Goal: Transaction & Acquisition: Purchase product/service

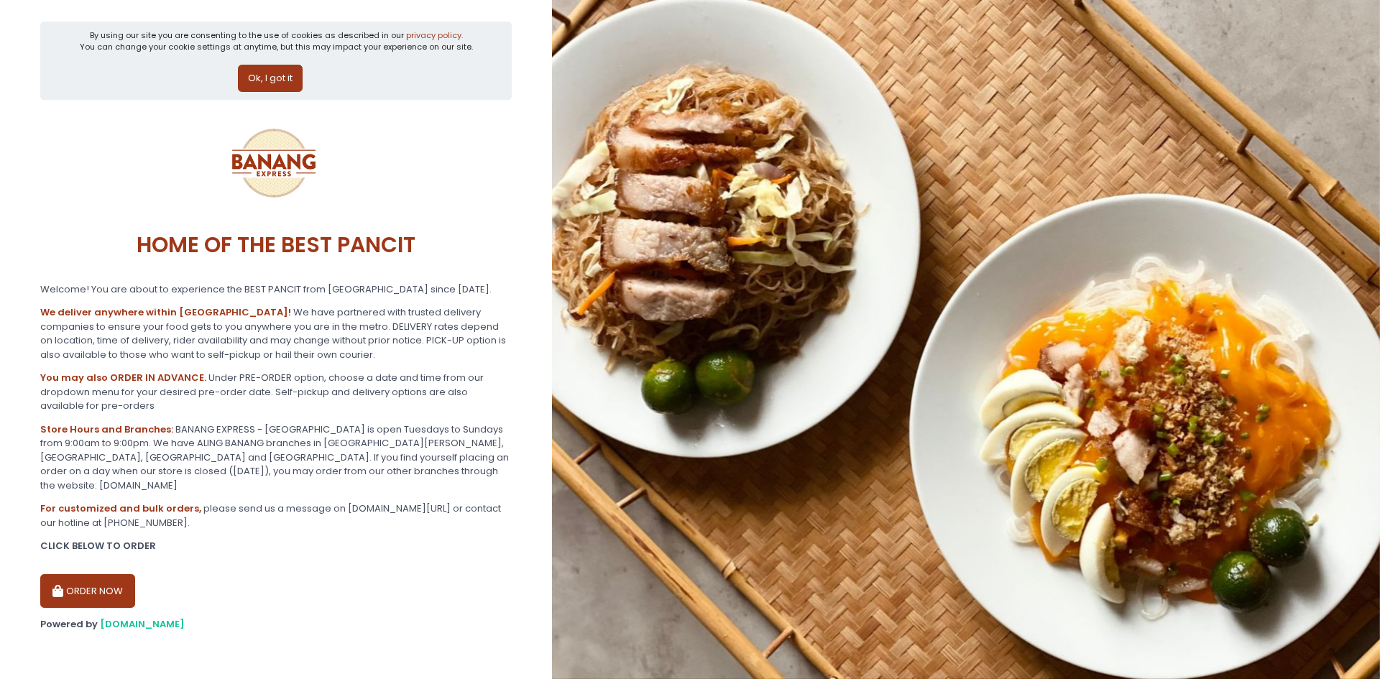
click at [86, 583] on button "ORDER NOW" at bounding box center [87, 591] width 95 height 35
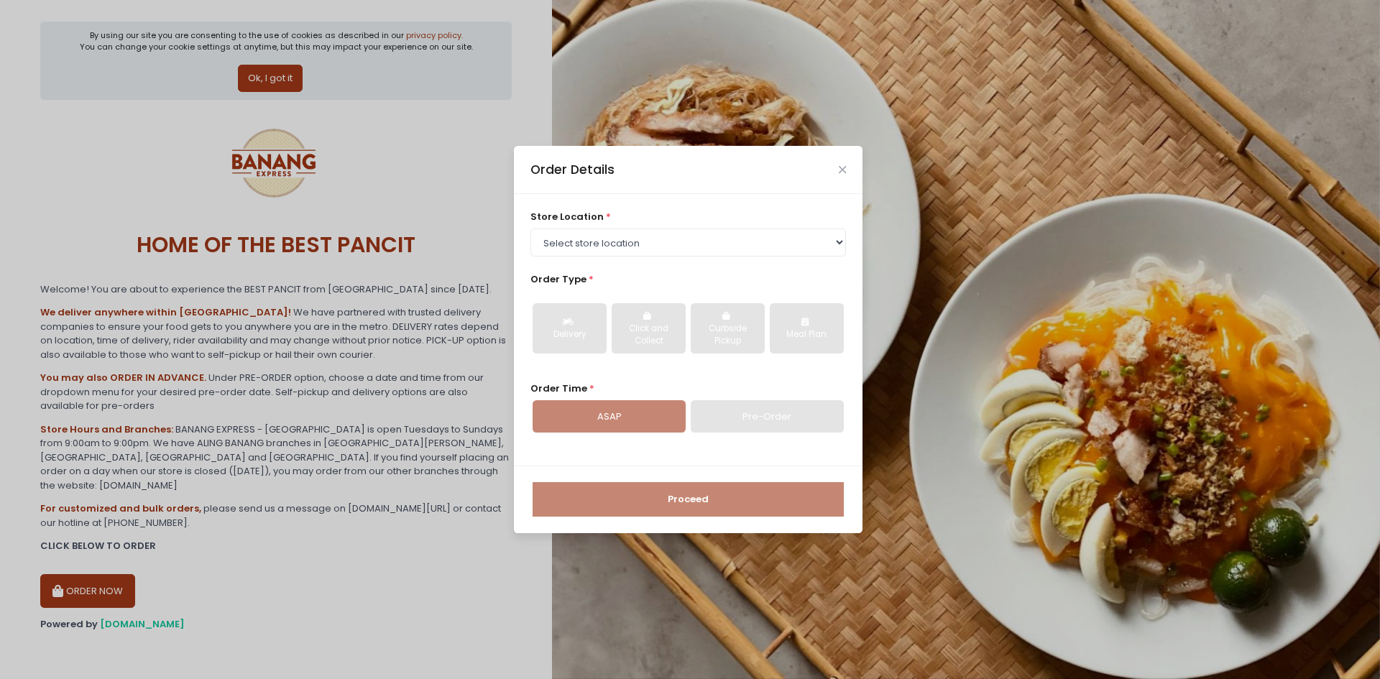
click at [801, 438] on div "store location * Select store location BANANG EXPRESS - [GEOGRAPHIC_DATA], [GEO…" at bounding box center [688, 330] width 349 height 272
click at [784, 416] on div "Pre-Order" at bounding box center [767, 416] width 153 height 33
click at [758, 408] on div "Pre-Order" at bounding box center [767, 416] width 153 height 33
click at [650, 208] on div "store location * Select store location BANANG EXPRESS - [GEOGRAPHIC_DATA], [GEO…" at bounding box center [688, 330] width 349 height 272
click at [656, 239] on select "Select store location BANANG EXPRESS - [GEOGRAPHIC_DATA], [GEOGRAPHIC_DATA] BAN…" at bounding box center [689, 242] width 316 height 27
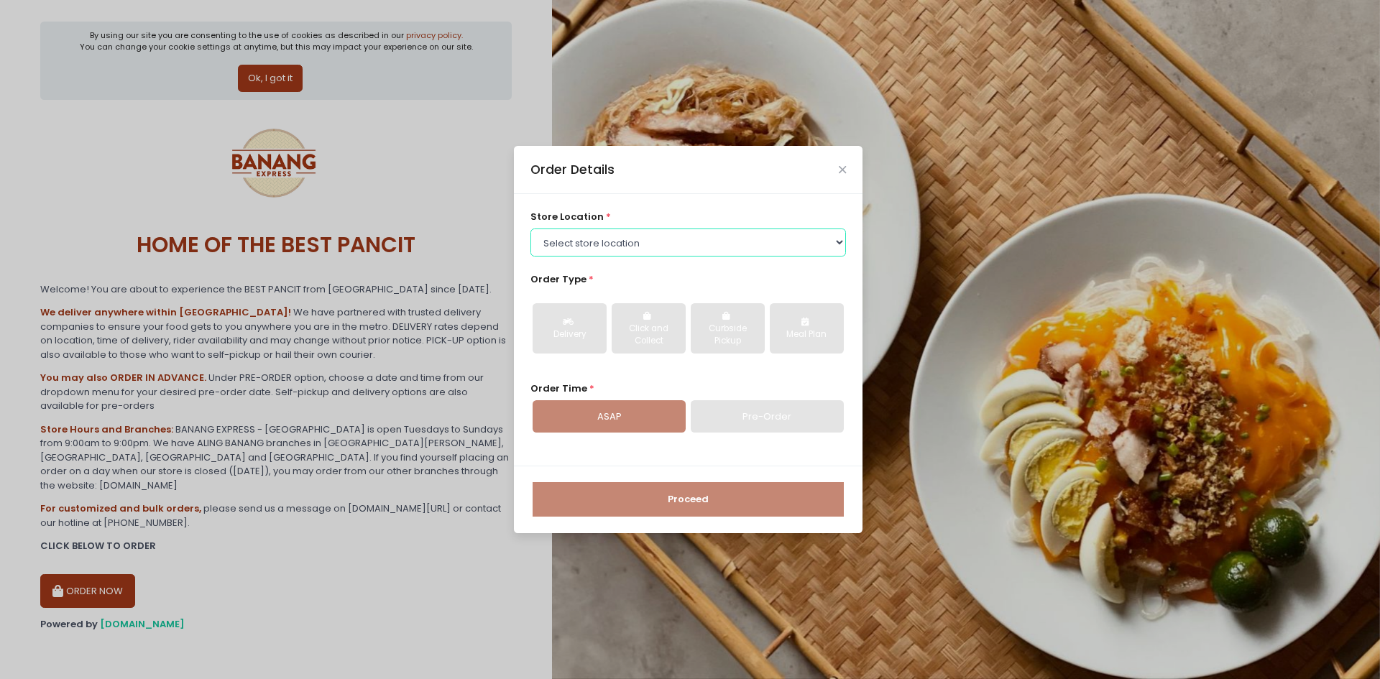
select select "62ee0805b0024a001716a291"
click at [531, 229] on select "Select store location BANANG EXPRESS - [GEOGRAPHIC_DATA], [GEOGRAPHIC_DATA] BAN…" at bounding box center [689, 242] width 316 height 27
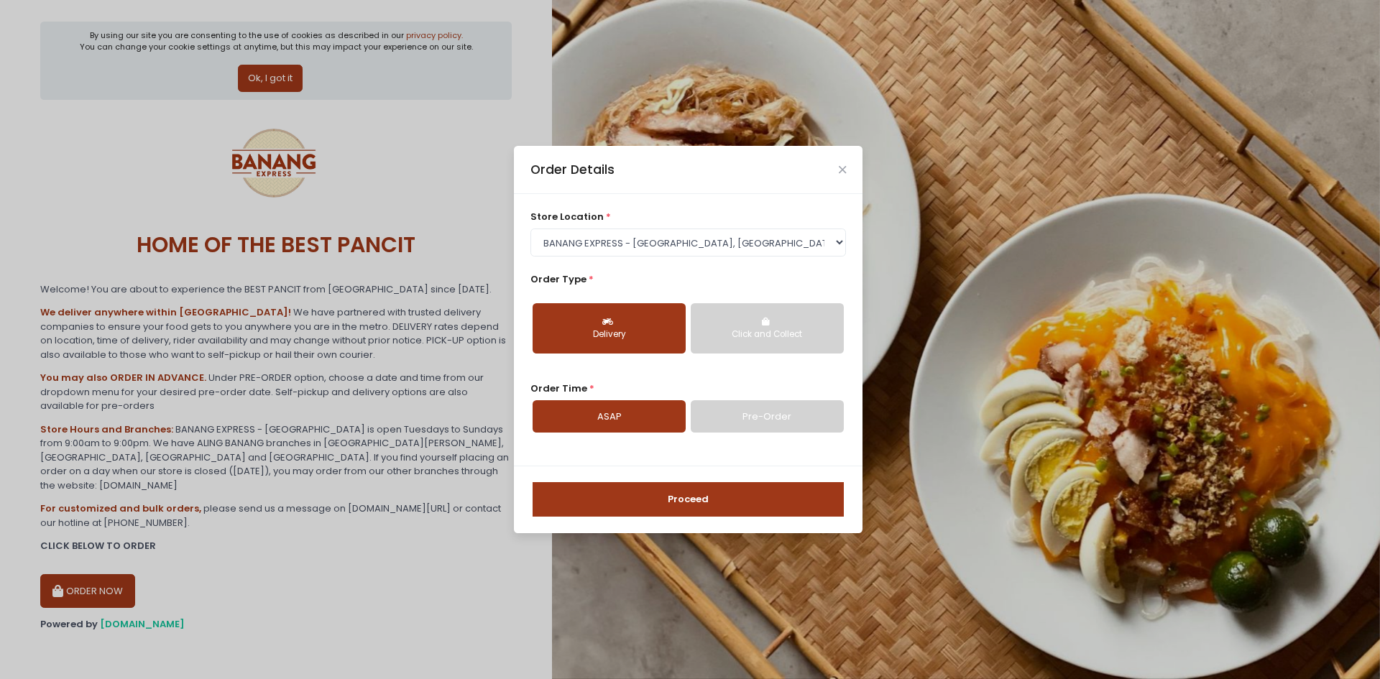
click at [789, 335] on div "Click and Collect" at bounding box center [767, 335] width 133 height 13
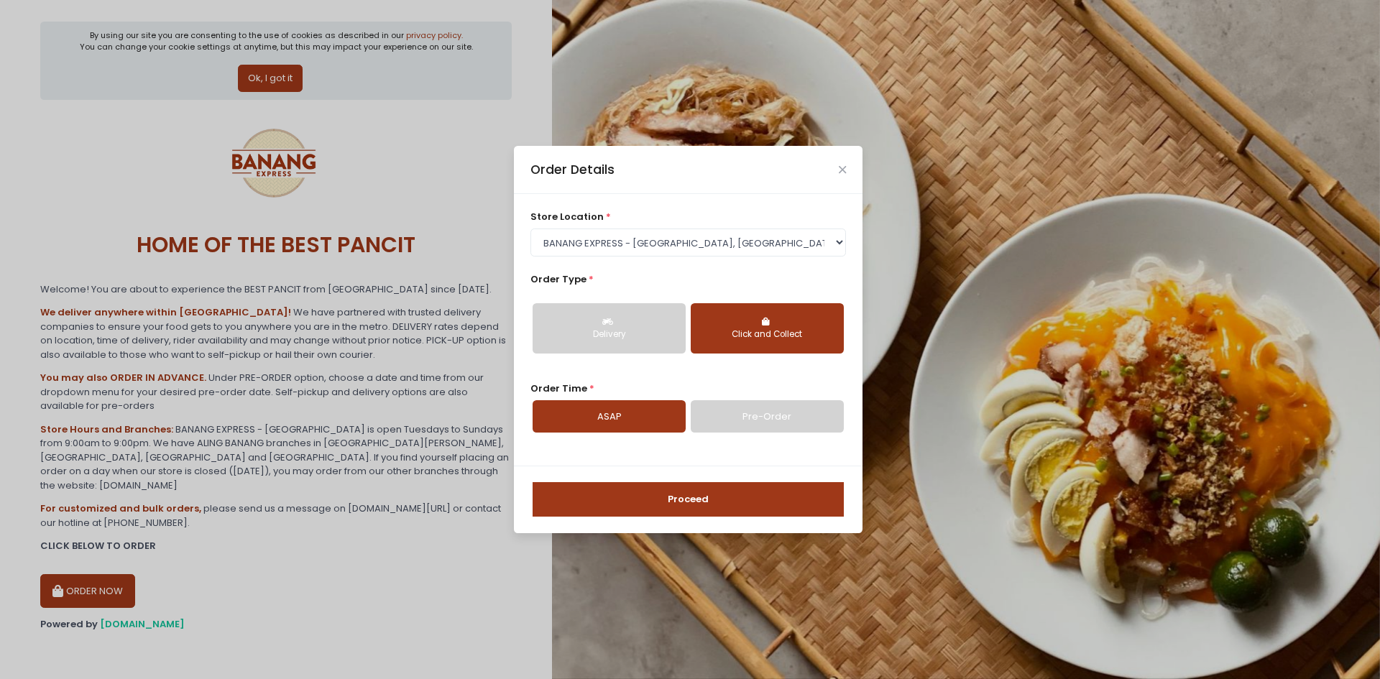
drag, startPoint x: 597, startPoint y: 339, endPoint x: 619, endPoint y: 369, distance: 36.9
click at [598, 339] on div "Delivery" at bounding box center [609, 335] width 133 height 13
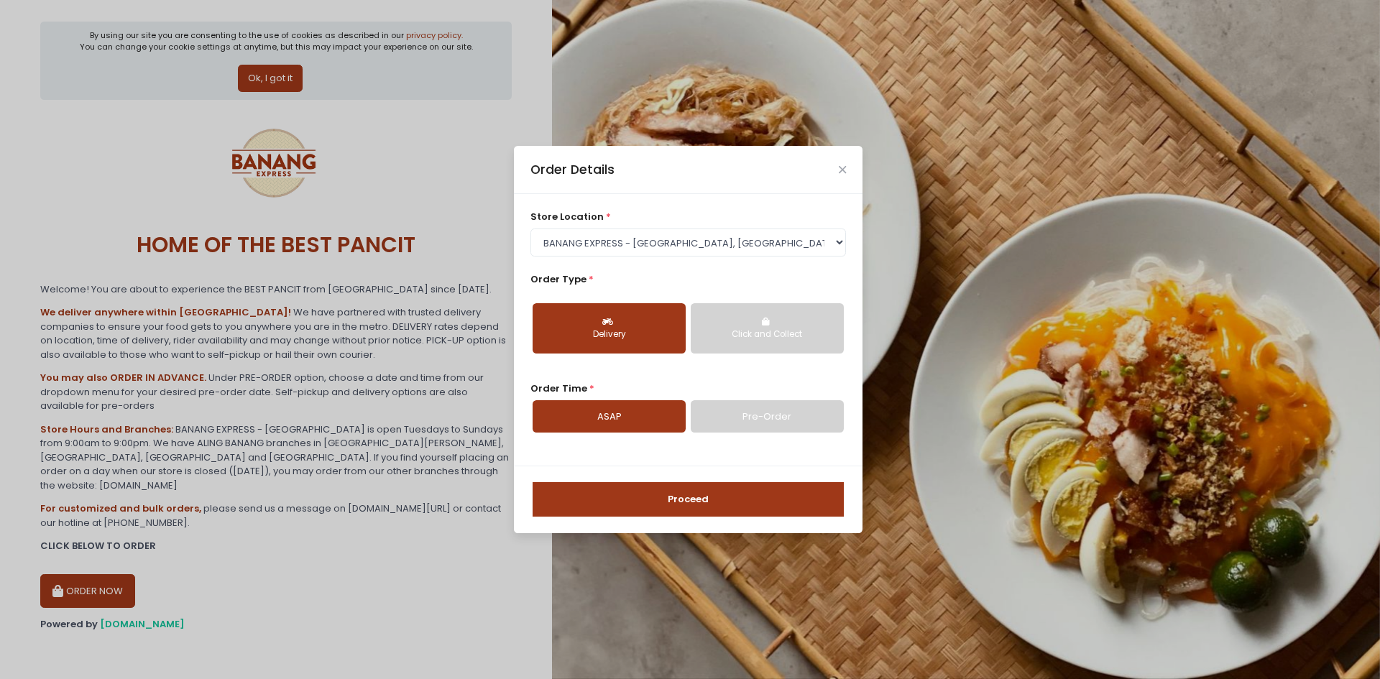
click at [768, 431] on link "Pre-Order" at bounding box center [767, 416] width 153 height 33
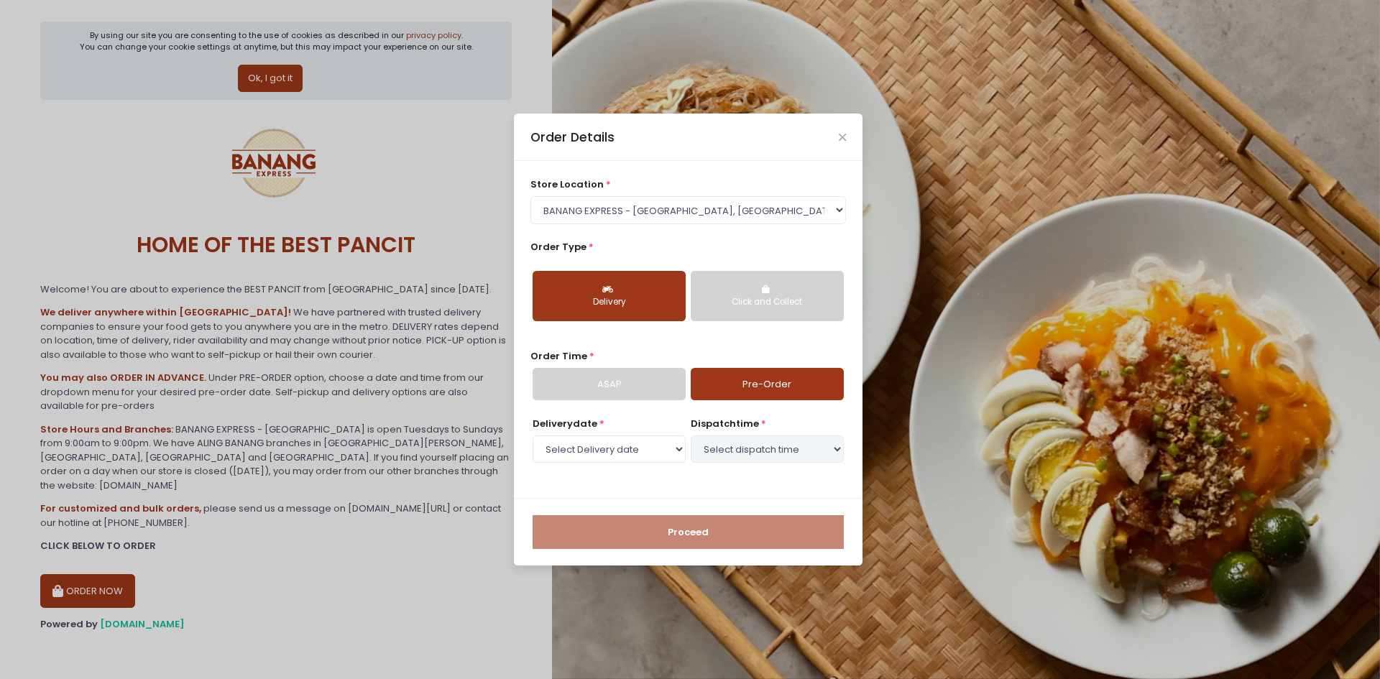
select select "[DATE]"
click at [773, 448] on select "Select dispatch time 12:00 PM - 12:30 PM 12:30 PM - 01:00 PM 01:00 PM - 01:30 P…" at bounding box center [767, 449] width 153 height 27
select select "14:00"
click at [691, 436] on select "Select dispatch time 12:00 PM - 12:30 PM 12:30 PM - 01:00 PM 01:00 PM - 01:30 P…" at bounding box center [767, 449] width 153 height 27
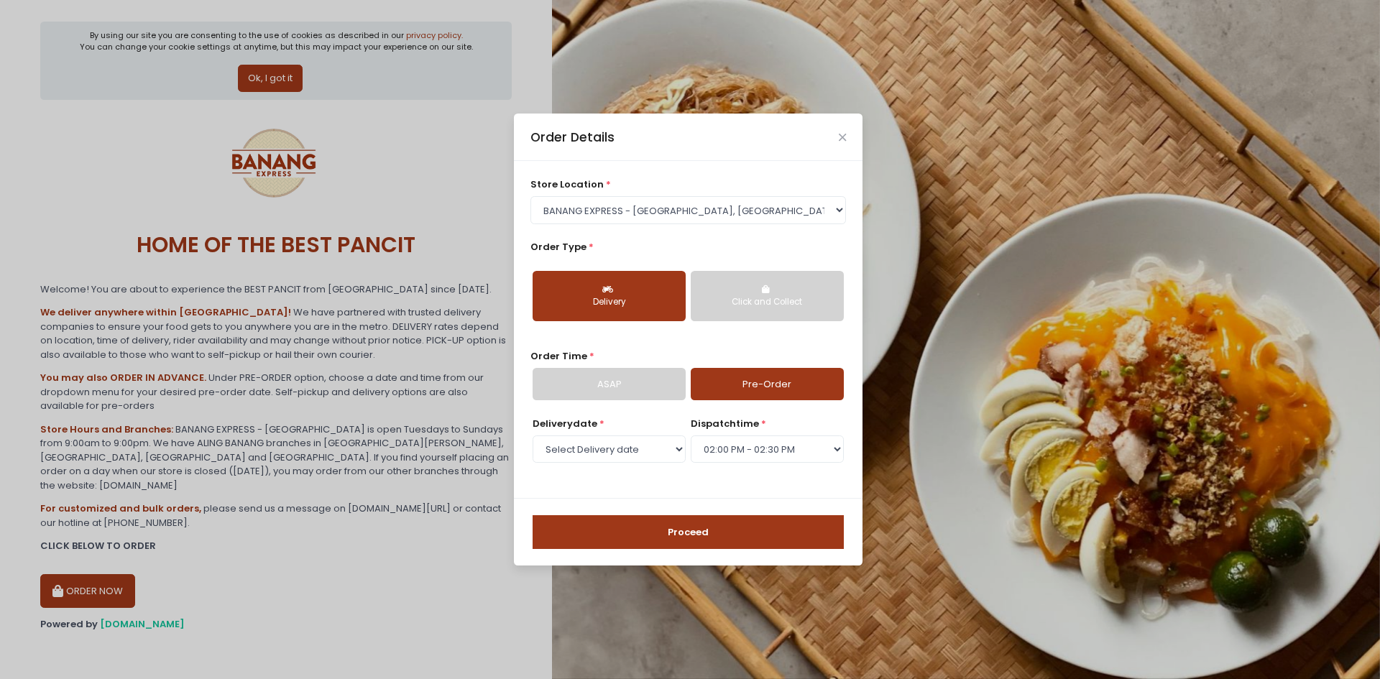
click at [697, 515] on button "Proceed" at bounding box center [688, 532] width 311 height 35
